Goal: Find specific page/section: Find specific page/section

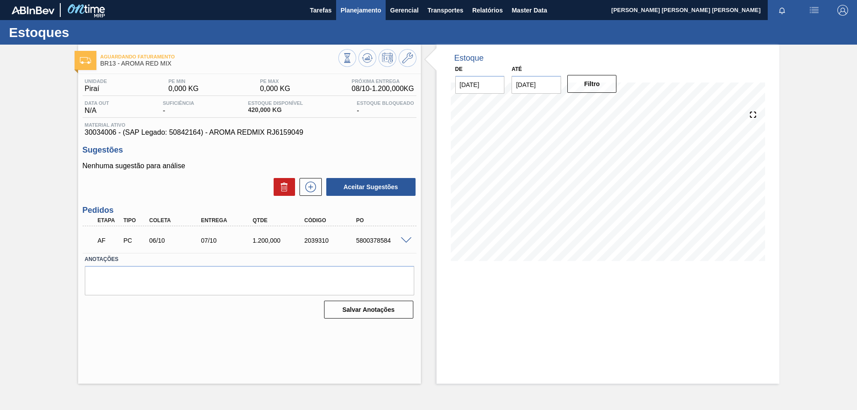
click at [356, 13] on span "Planejamento" at bounding box center [360, 10] width 41 height 11
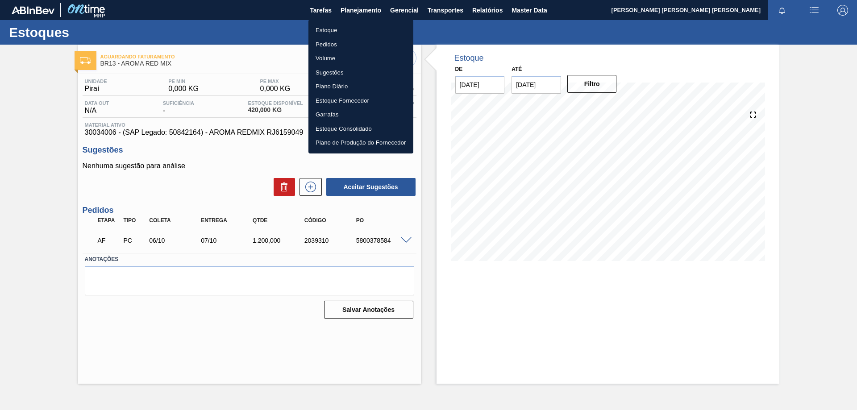
click at [348, 29] on li "Estoque" at bounding box center [360, 30] width 105 height 14
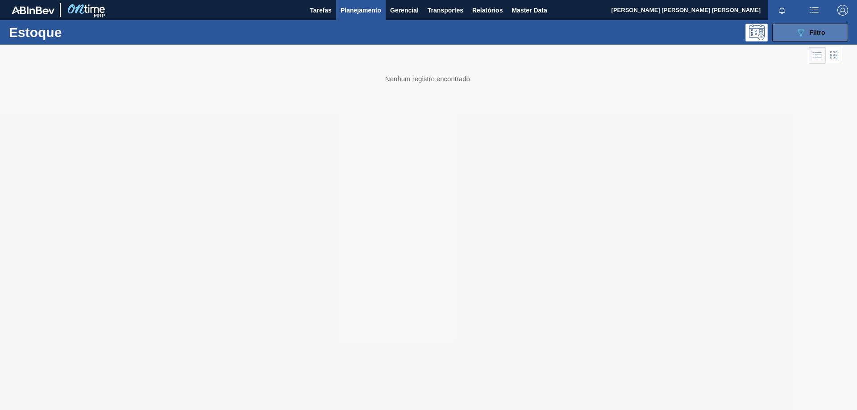
click at [812, 36] on span "Filtro" at bounding box center [817, 32] width 16 height 7
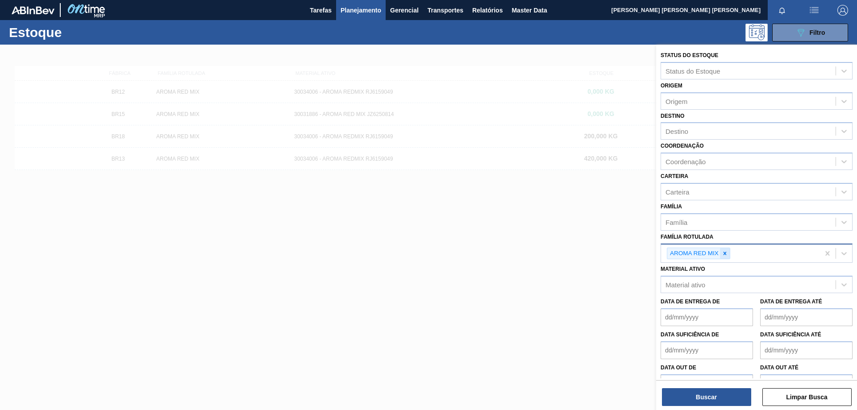
click at [725, 253] on icon at bounding box center [724, 253] width 3 height 3
click at [724, 254] on icon at bounding box center [724, 253] width 3 height 3
click at [704, 285] on div "Material ativo" at bounding box center [685, 283] width 40 height 8
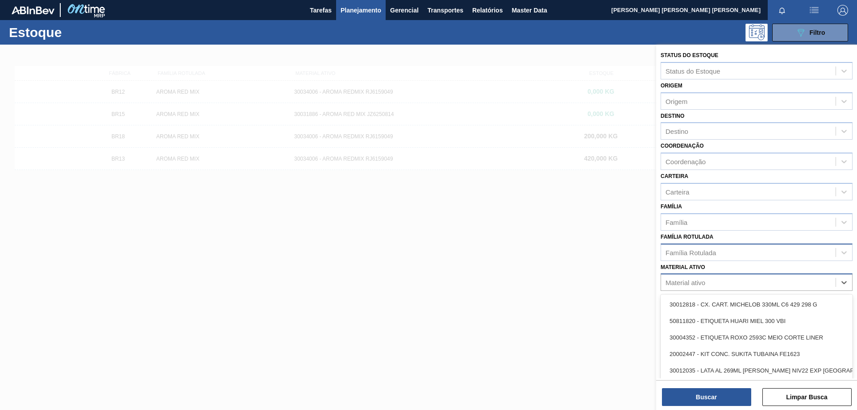
type ativo "f"
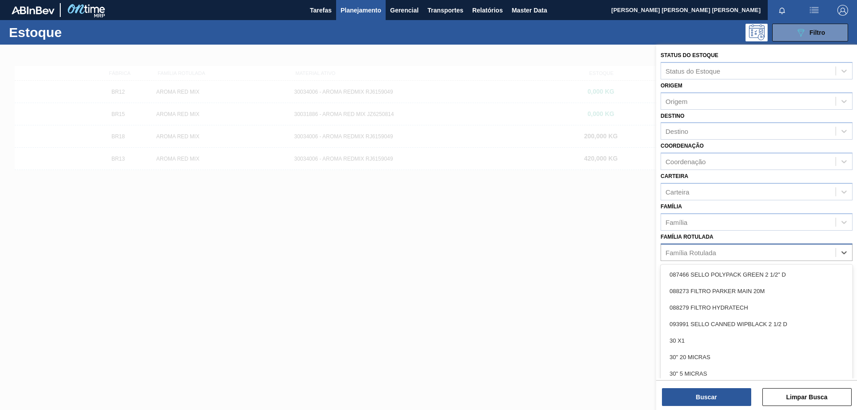
click at [701, 249] on div "Família Rotulada" at bounding box center [690, 253] width 50 height 8
type Rotulada "f"
type Rotulada "gt"
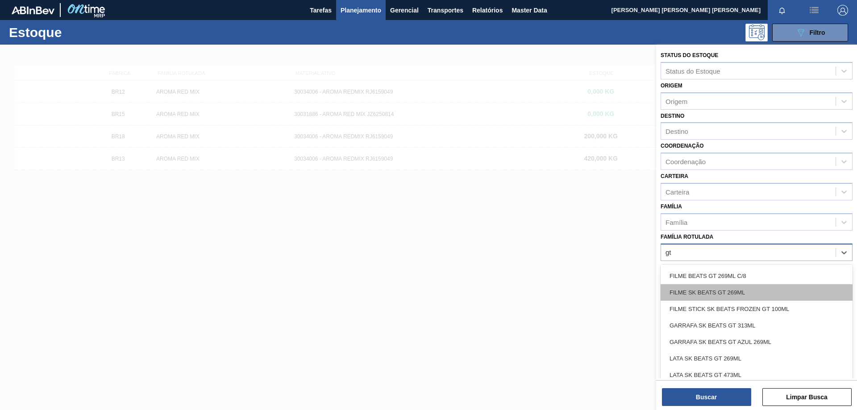
click at [727, 294] on div "FILME SK BEATS GT 269ML" at bounding box center [756, 292] width 192 height 17
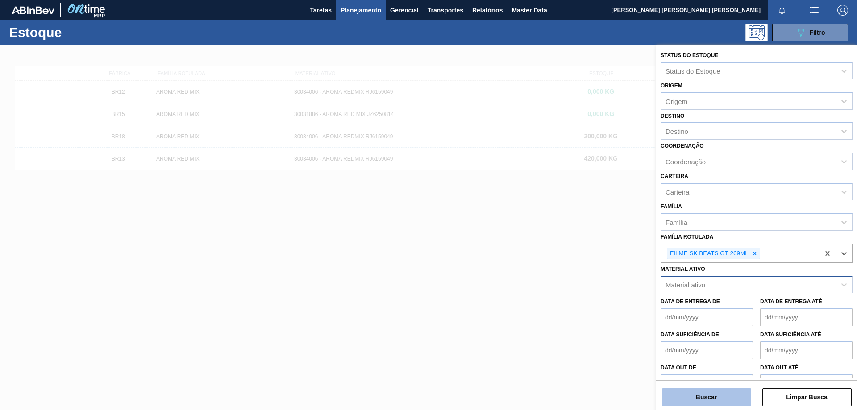
click at [714, 398] on button "Buscar" at bounding box center [706, 397] width 89 height 18
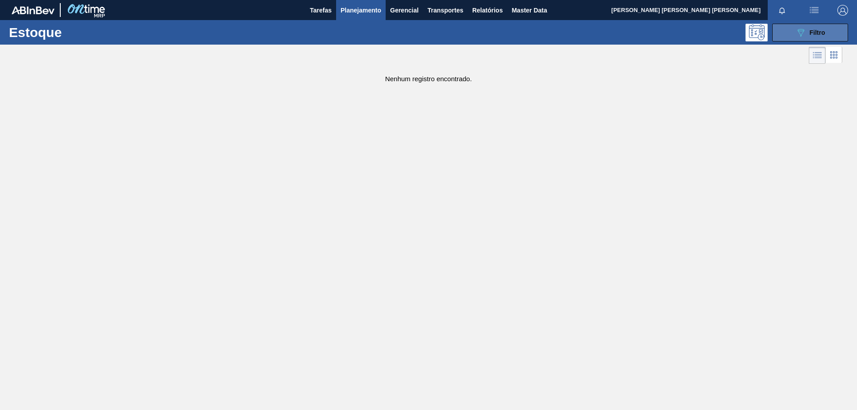
click at [789, 32] on button "089F7B8B-B2A5-4AFE-B5C0-19BA573D28AC Filtro" at bounding box center [810, 33] width 76 height 18
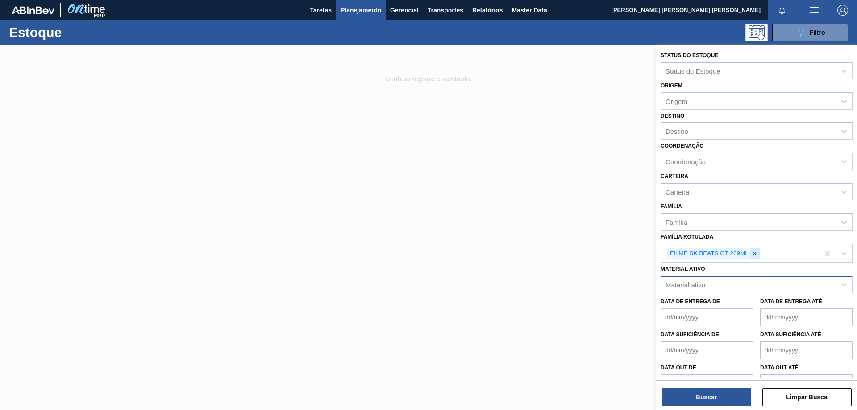
click at [758, 254] on div at bounding box center [755, 253] width 10 height 11
type Rotulada "gt"
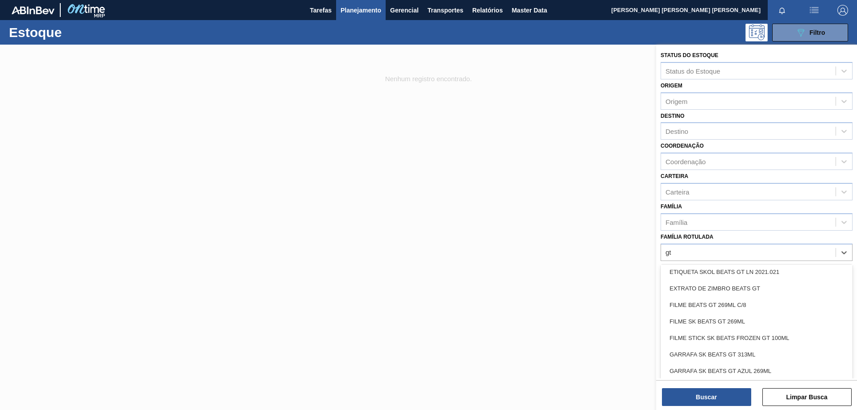
scroll to position [118, 0]
click at [745, 306] on div "FILME BEATS GT 269ML C/8" at bounding box center [756, 305] width 192 height 17
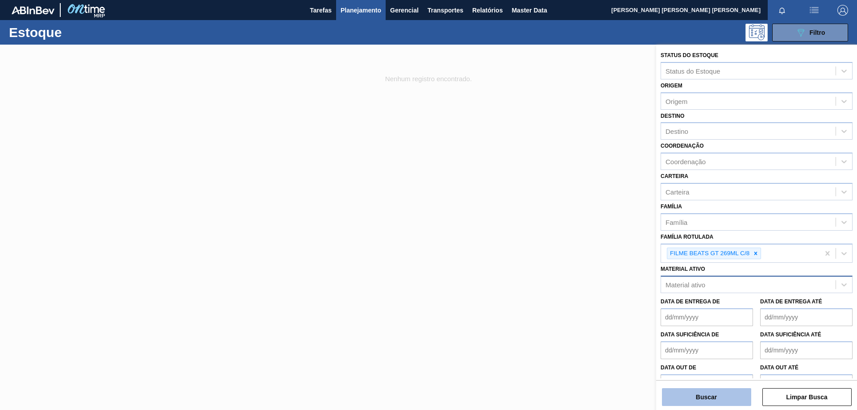
click at [717, 396] on button "Buscar" at bounding box center [706, 397] width 89 height 18
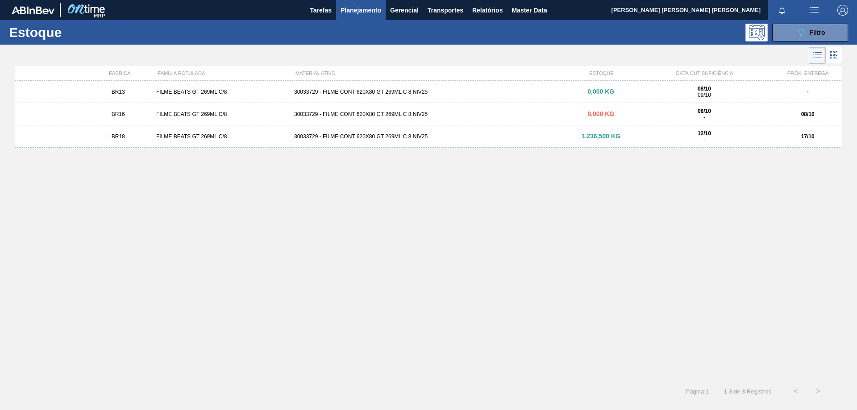
click at [229, 115] on div "FILME BEATS GT 269ML C/8" at bounding box center [222, 114] width 138 height 6
